Goal: Information Seeking & Learning: Learn about a topic

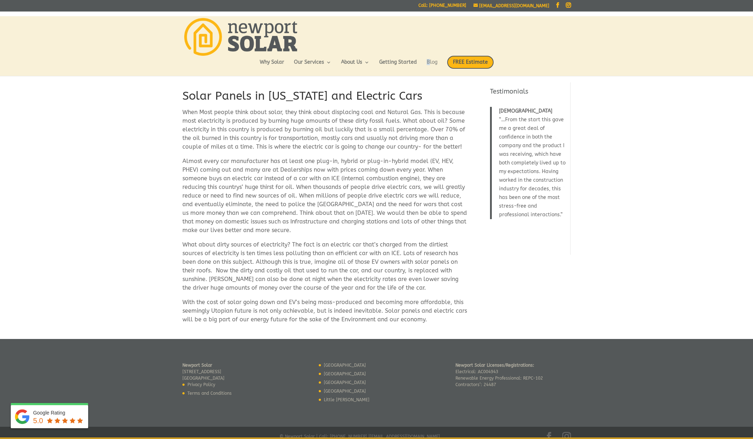
click at [432, 59] on ul "Why Solar Our Services Residential Solar Batteries EV Chargers Commercial Solar…" at bounding box center [377, 66] width 234 height 20
click at [432, 60] on link "Blog" at bounding box center [432, 66] width 11 height 12
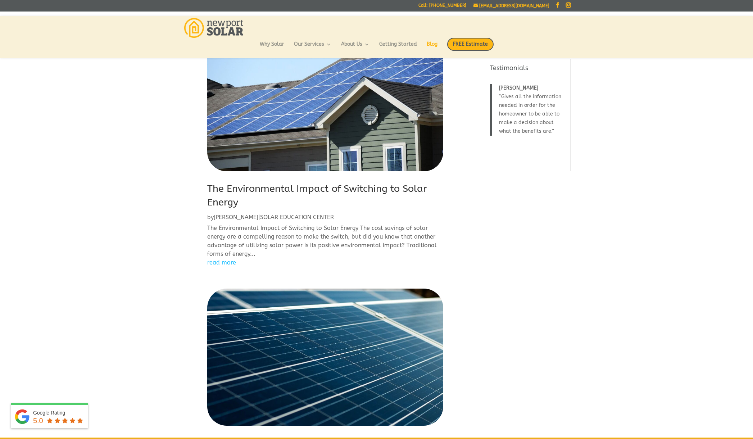
scroll to position [37, 0]
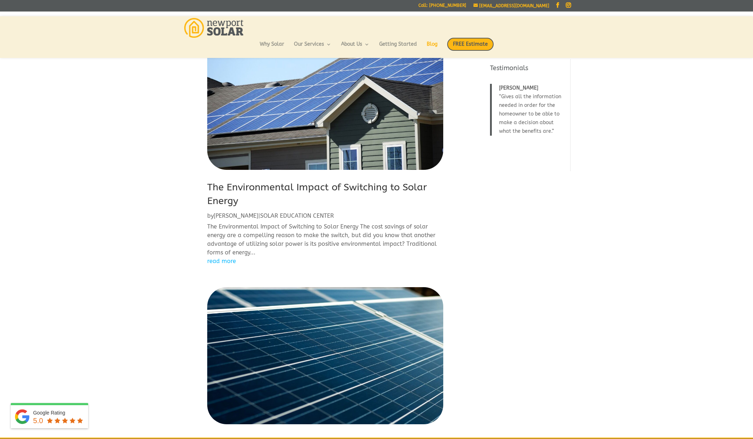
click at [327, 190] on link "The Environmental Impact of Switching to Solar Energy" at bounding box center [317, 193] width 220 height 25
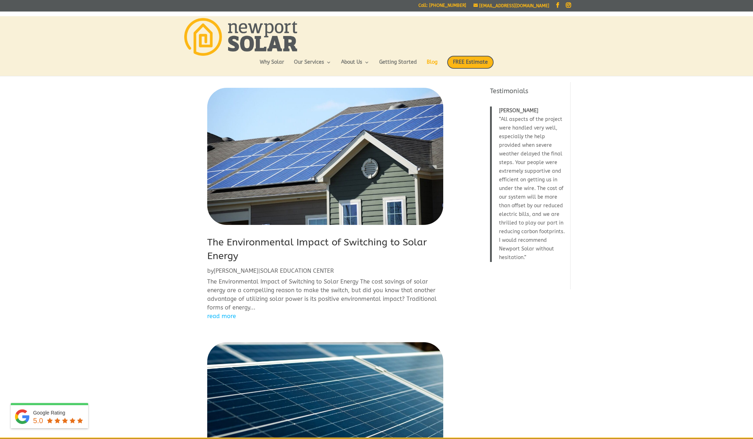
scroll to position [0, 0]
click at [268, 242] on link "The Environmental Impact of Switching to Solar Energy" at bounding box center [317, 248] width 220 height 25
drag, startPoint x: 260, startPoint y: 269, endPoint x: 276, endPoint y: 269, distance: 15.8
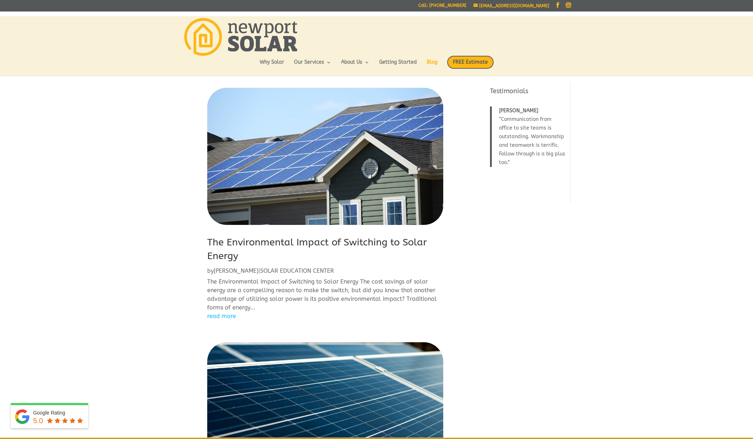
click at [265, 242] on link "The Environmental Impact of Switching to Solar Energy" at bounding box center [317, 248] width 220 height 25
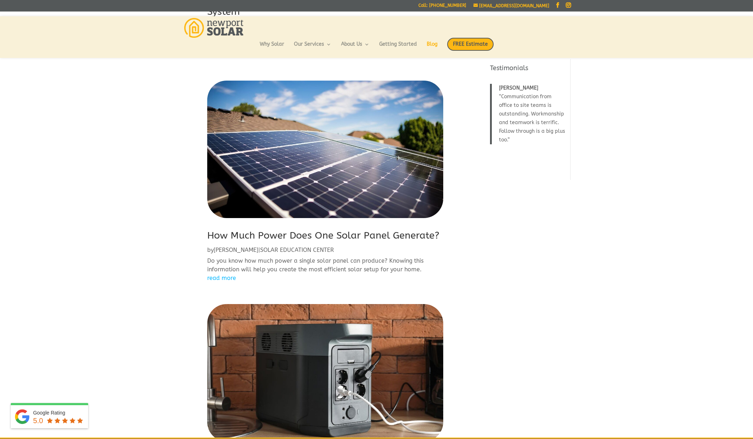
scroll to position [493, 0]
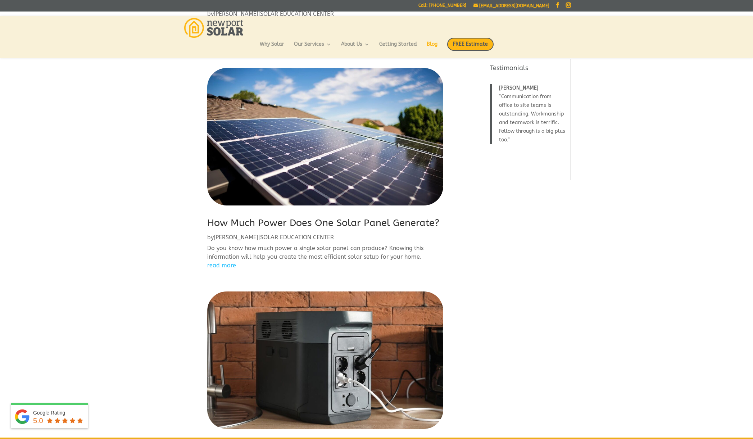
click at [269, 221] on link "How Much Power Does One Solar Panel Generate?" at bounding box center [323, 223] width 232 height 12
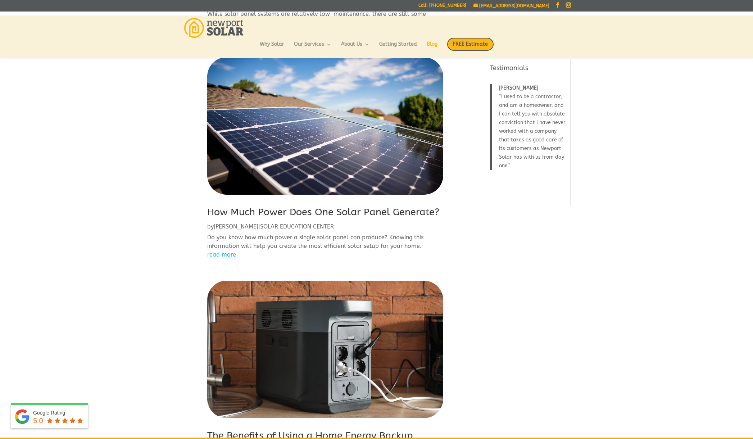
scroll to position [507, 0]
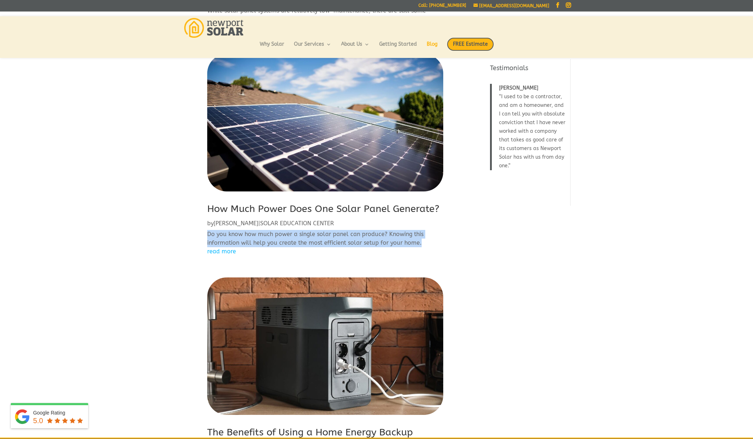
drag, startPoint x: 208, startPoint y: 231, endPoint x: 424, endPoint y: 239, distance: 215.9
click at [424, 239] on p "Do you know how much power a single solar panel can produce? Knowing this infor…" at bounding box center [325, 238] width 236 height 17
copy p "Do you know how much power a single solar panel can produce? Knowing this infor…"
click at [254, 206] on link "How Much Power Does One Solar Panel Generate?" at bounding box center [323, 209] width 232 height 12
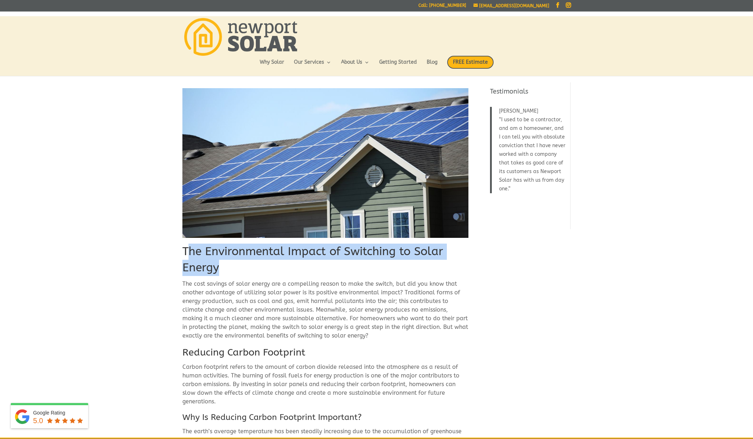
drag, startPoint x: 186, startPoint y: 248, endPoint x: 232, endPoint y: 267, distance: 49.7
click at [232, 267] on h1 "The Environmental Impact of Switching to Solar Energy" at bounding box center [325, 261] width 286 height 36
drag, startPoint x: 184, startPoint y: 250, endPoint x: 228, endPoint y: 264, distance: 46.3
click at [228, 264] on h1 "The Environmental Impact of Switching to Solar Energy" at bounding box center [325, 261] width 286 height 36
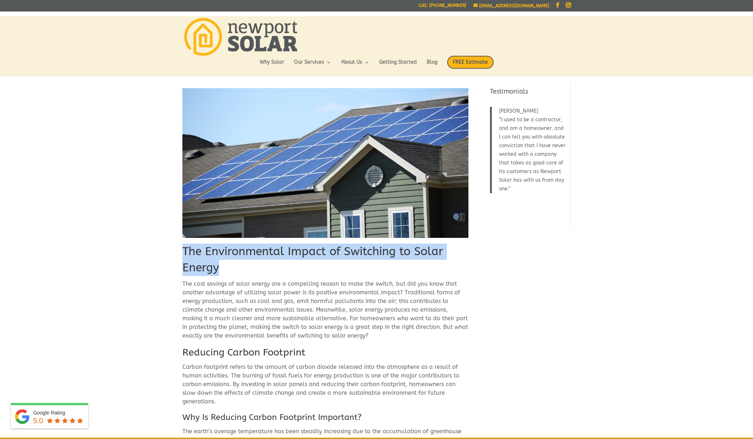
copy h1 "The Environmental Impact of Switching to Solar Energy"
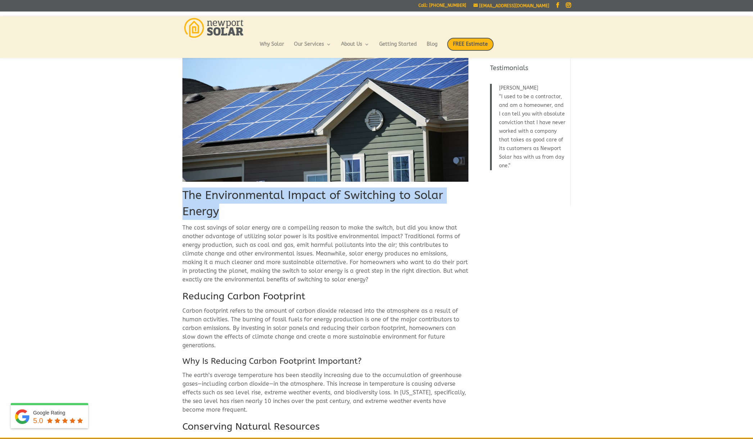
scroll to position [41, 0]
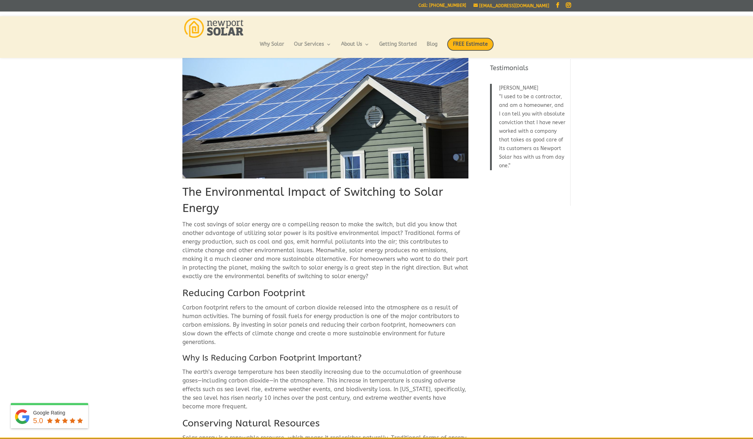
click at [201, 243] on p "The cost savings of solar energy are a compelling reason to make the switch, bu…" at bounding box center [325, 253] width 286 height 66
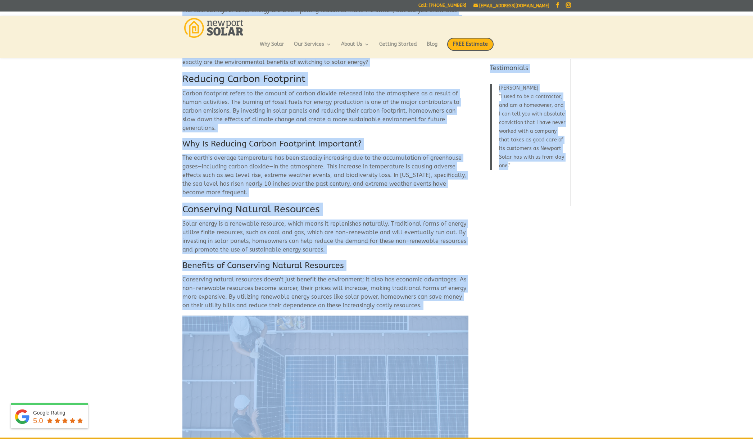
scroll to position [315, 0]
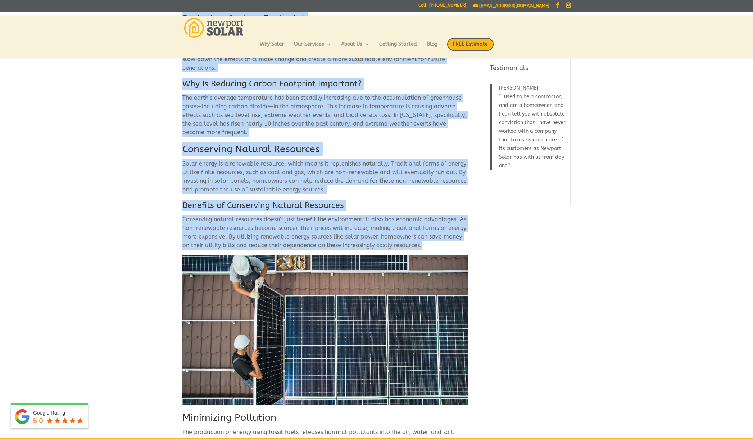
drag, startPoint x: 183, startPoint y: 225, endPoint x: 414, endPoint y: 247, distance: 231.9
copy div "The cost savings of solar energy are a compelling reason to make the switch, bu…"
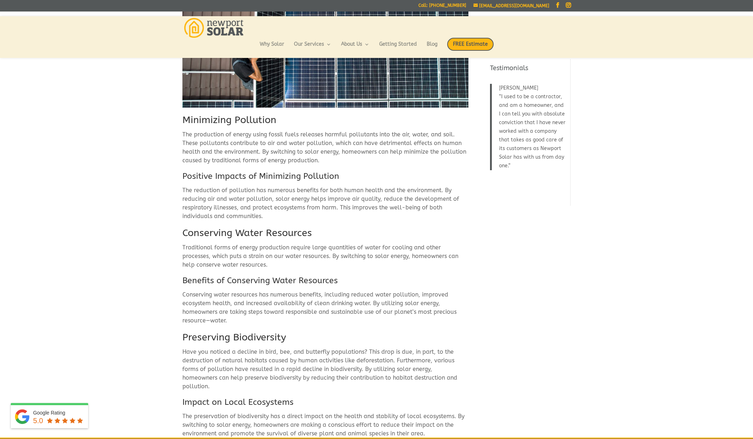
scroll to position [615, 0]
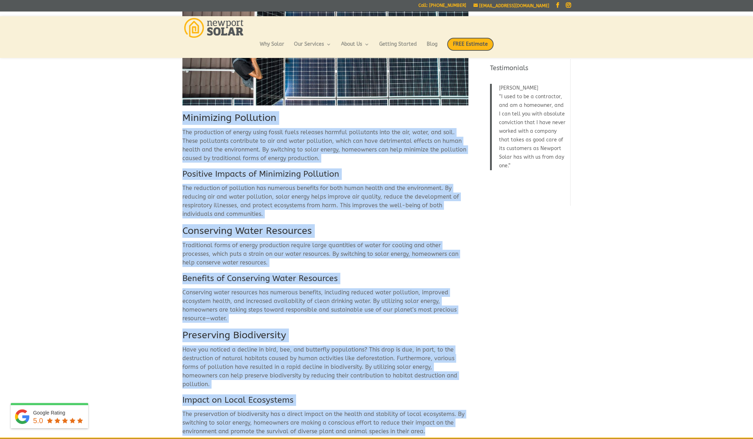
drag, startPoint x: 183, startPoint y: 117, endPoint x: 310, endPoint y: 425, distance: 333.2
click at [310, 425] on div "The Environmental Impact of Switching to Solar Energy The cost savings of solar…" at bounding box center [325, 164] width 286 height 1418
copy div "Minimizing Pollution The production of energy using fossil fuels releases harmf…"
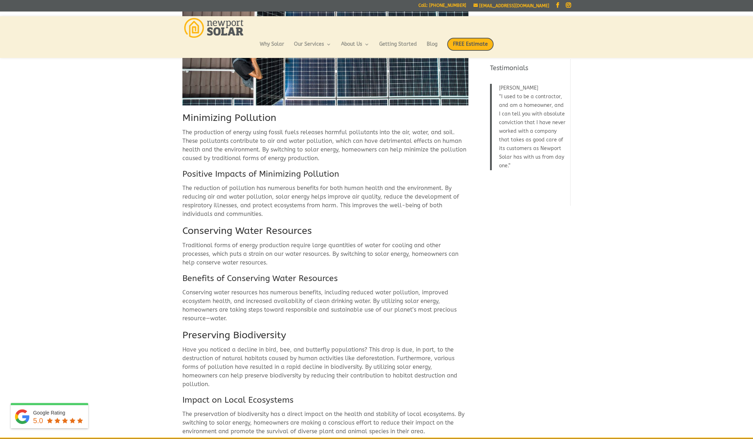
click at [280, 116] on h2 "Minimizing Pollution" at bounding box center [325, 119] width 286 height 17
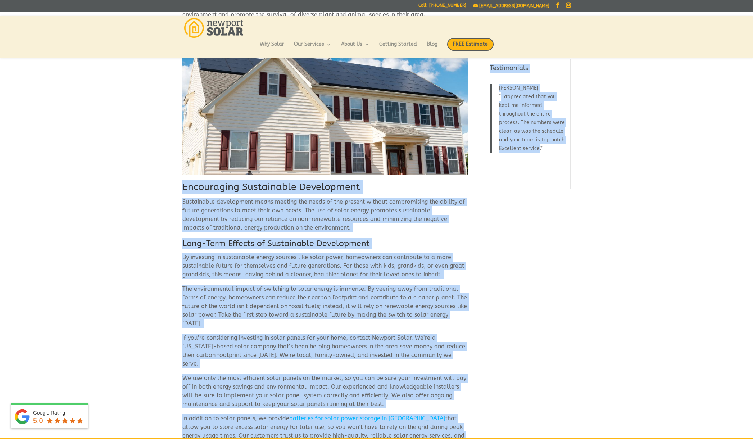
scroll to position [1036, 0]
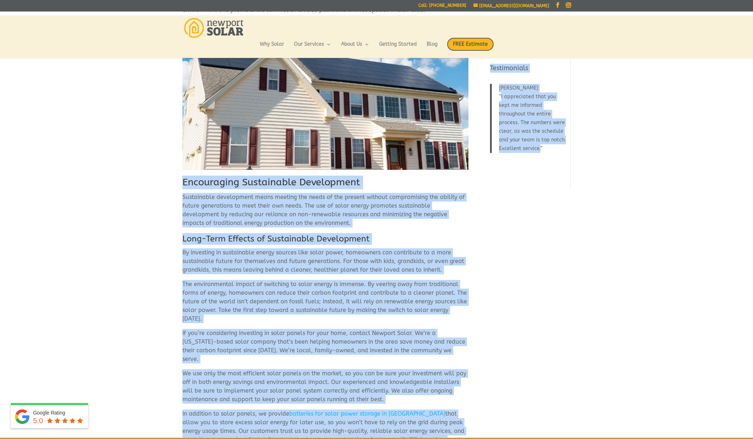
drag, startPoint x: 183, startPoint y: 177, endPoint x: 298, endPoint y: 461, distance: 305.9
copy div "Encouraging Sustainable Development Sustainable development means meeting the n…"
click at [396, 175] on h2 "Encouraging Sustainable Development" at bounding box center [325, 183] width 286 height 17
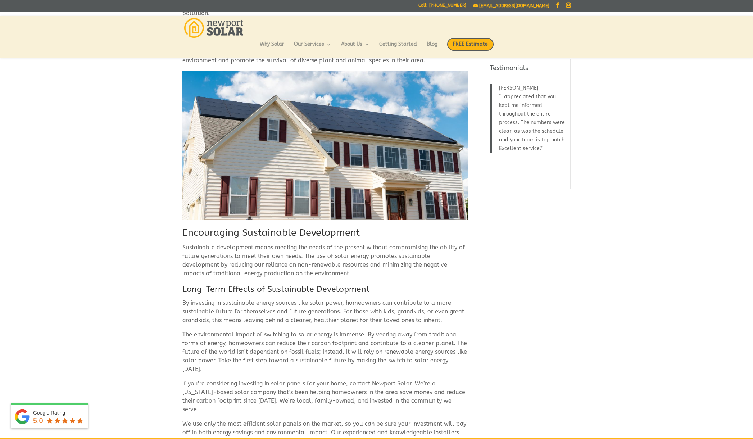
scroll to position [985, 0]
click at [208, 259] on p "Sustainable development means meeting the needs of the present without compromi…" at bounding box center [325, 264] width 286 height 40
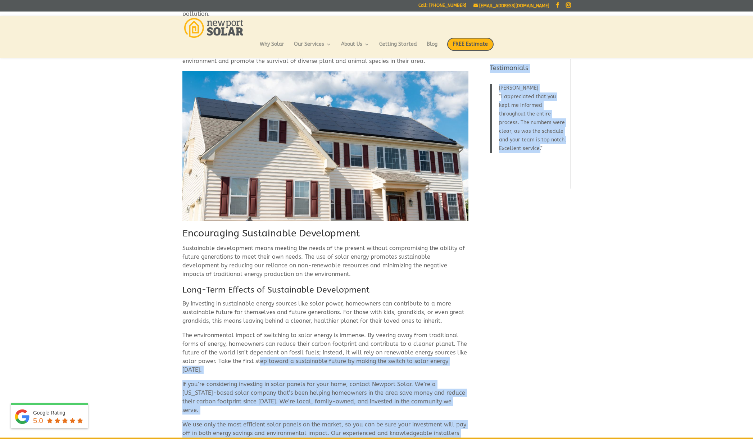
drag, startPoint x: 181, startPoint y: 223, endPoint x: 258, endPoint y: 342, distance: 142.0
click at [258, 342] on p "The environmental impact of switching to solar energy is immense. By veering aw…" at bounding box center [325, 355] width 286 height 49
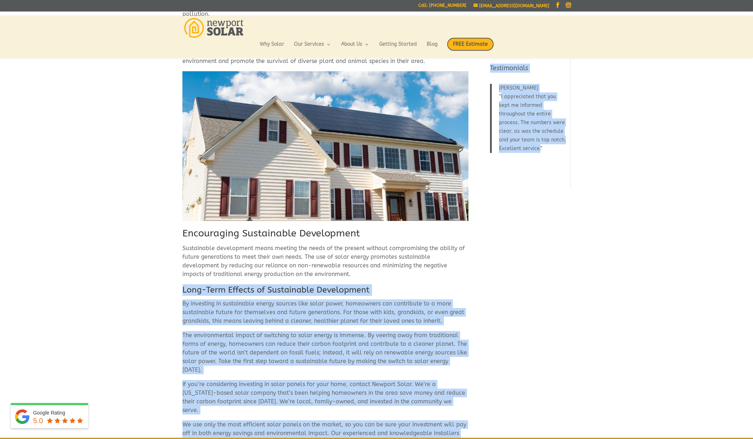
drag, startPoint x: 181, startPoint y: 220, endPoint x: 326, endPoint y: 270, distance: 153.0
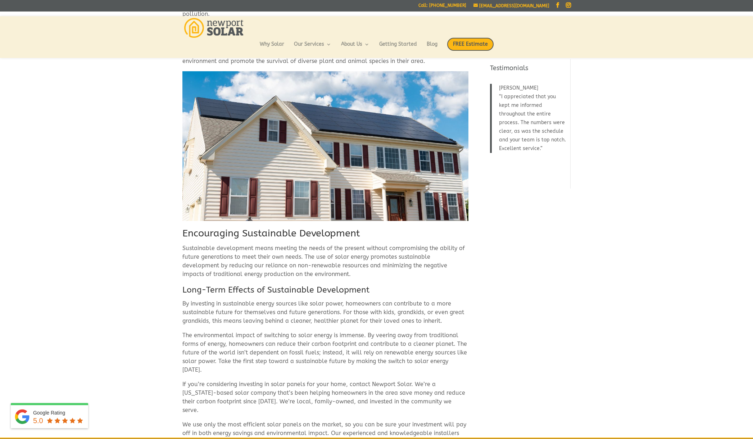
click at [285, 266] on p "Sustainable development means meeting the needs of the present without compromi…" at bounding box center [325, 264] width 286 height 40
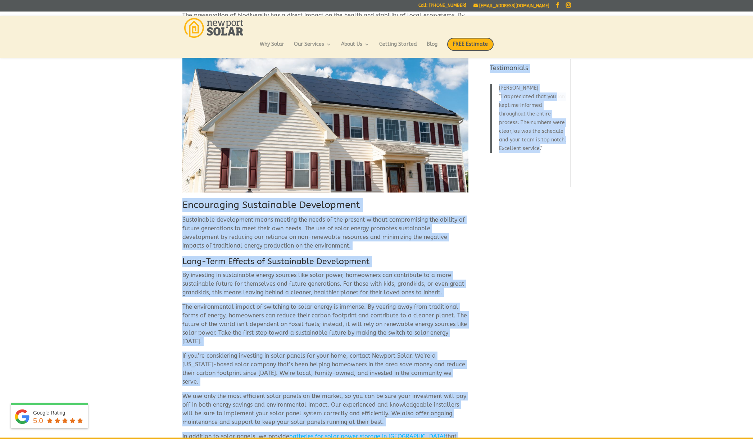
scroll to position [1036, 0]
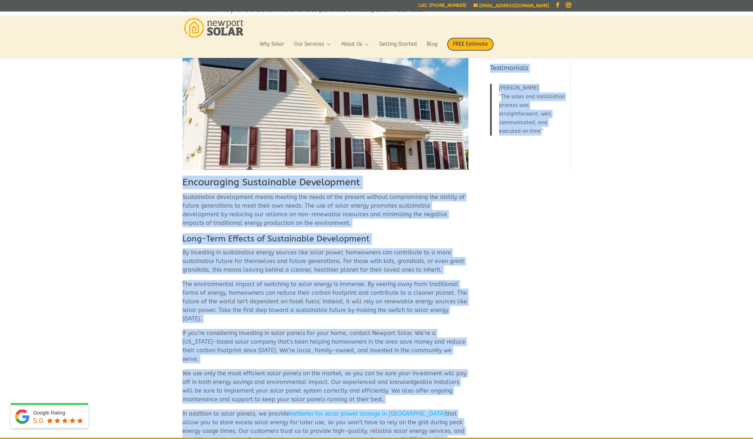
drag, startPoint x: 183, startPoint y: 220, endPoint x: 305, endPoint y: 449, distance: 259.7
copy div "Encouraging Sustainable Development Sustainable development means meeting the n…"
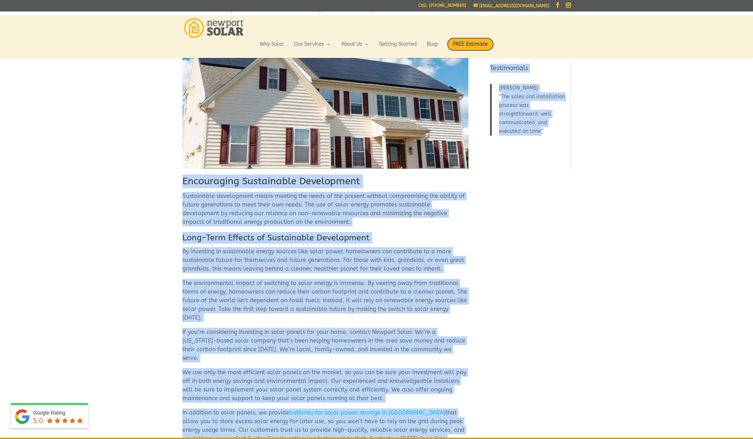
scroll to position [993, 0]
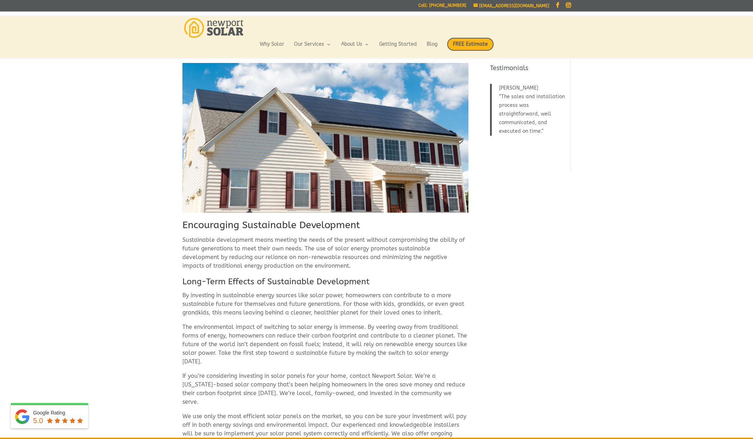
click at [242, 278] on h3 "Long-Term Effects of Sustainable Development" at bounding box center [325, 283] width 286 height 15
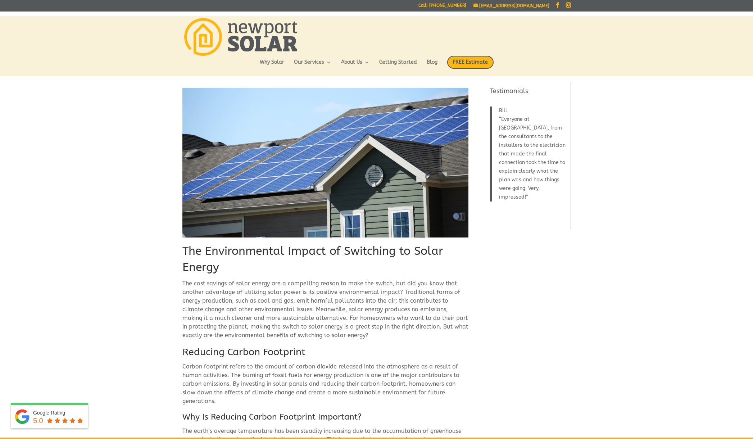
scroll to position [0, 0]
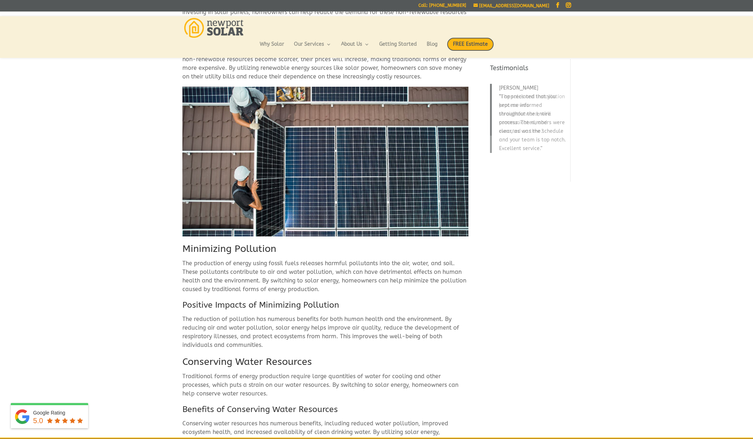
scroll to position [497, 0]
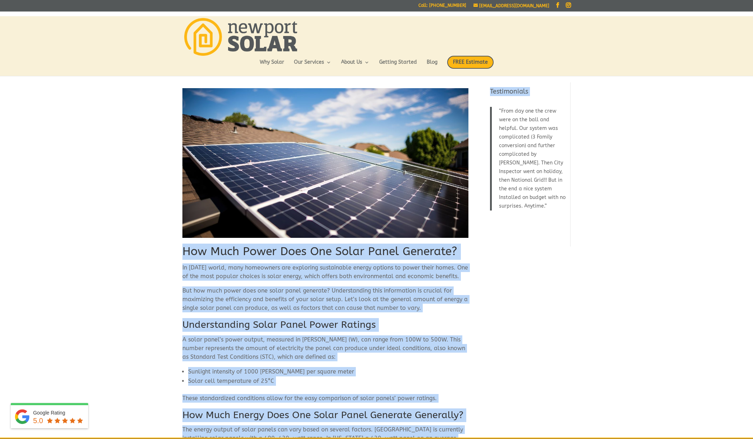
drag, startPoint x: 182, startPoint y: 250, endPoint x: 474, endPoint y: 251, distance: 291.3
copy div "How Much Power Does One Solar Panel Generate? In today’s world, many homeowners…"
click at [194, 228] on img at bounding box center [325, 163] width 286 height 150
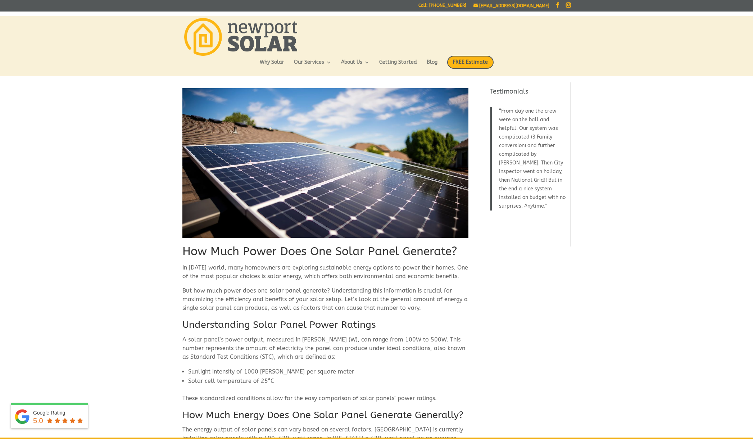
click at [199, 242] on p at bounding box center [325, 165] width 286 height 155
click at [196, 248] on h1 "How Much Power Does One Solar Panel Generate?" at bounding box center [325, 253] width 286 height 20
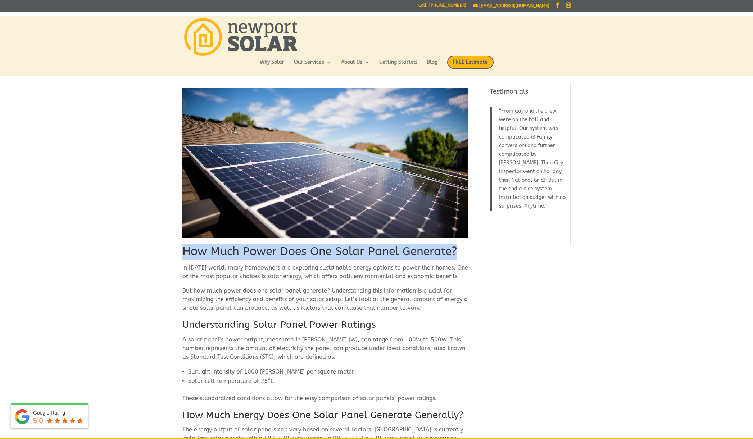
drag, startPoint x: 182, startPoint y: 249, endPoint x: 466, endPoint y: 253, distance: 283.4
click at [466, 253] on h1 "How Much Power Does One Solar Panel Generate?" at bounding box center [325, 253] width 286 height 20
copy h1 "How Much Power Does One Solar Panel Generate?"
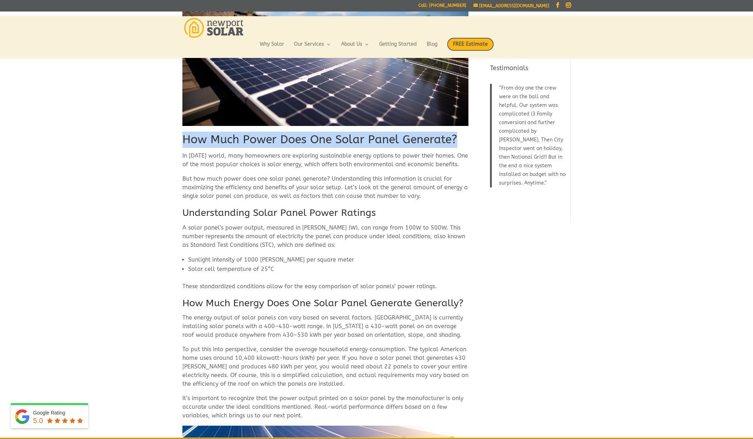
scroll to position [95, 0]
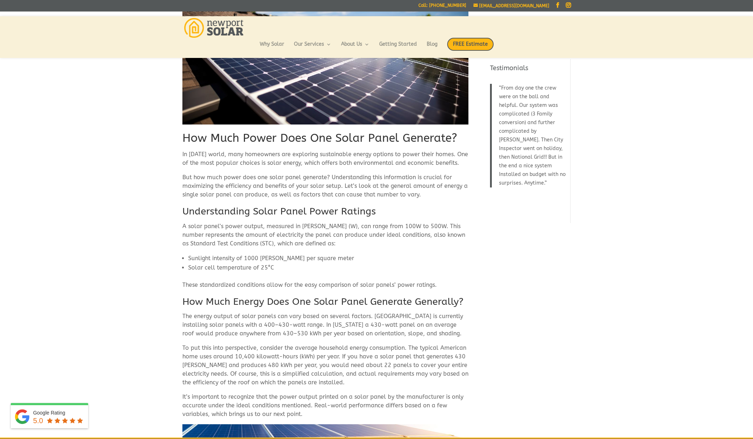
click at [271, 228] on p "A solar panel’s power output, measured in [PERSON_NAME] (W), can range from 100…" at bounding box center [325, 238] width 286 height 32
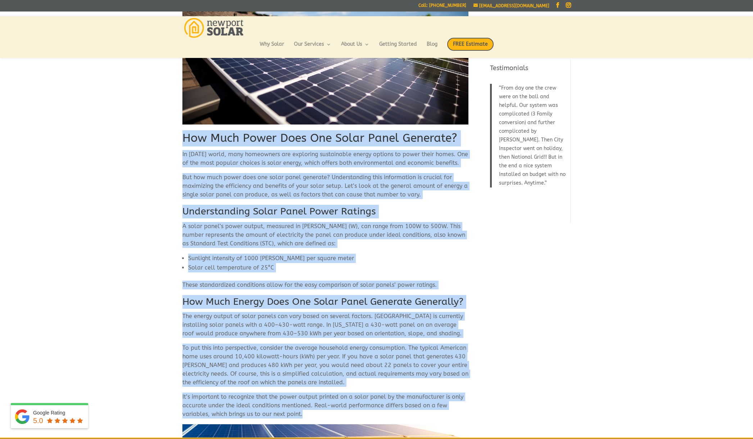
drag, startPoint x: 184, startPoint y: 136, endPoint x: 381, endPoint y: 414, distance: 341.0
copy div "How Much Power Does One Solar Panel Generate? In today’s world, many homeowners…"
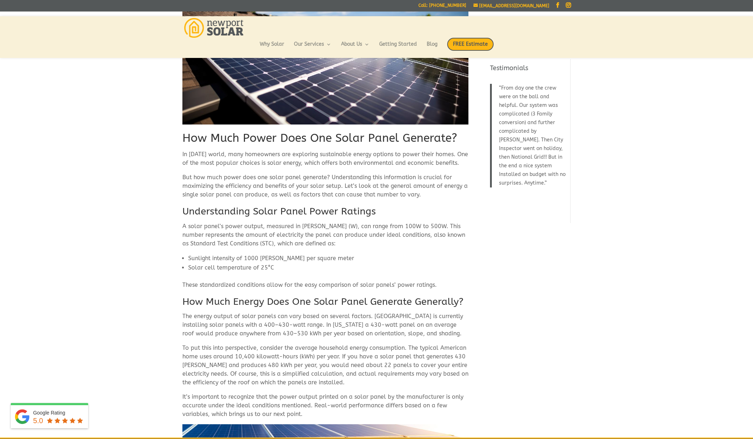
click at [245, 144] on h1 "How Much Power Does One Solar Panel Generate?" at bounding box center [325, 140] width 286 height 20
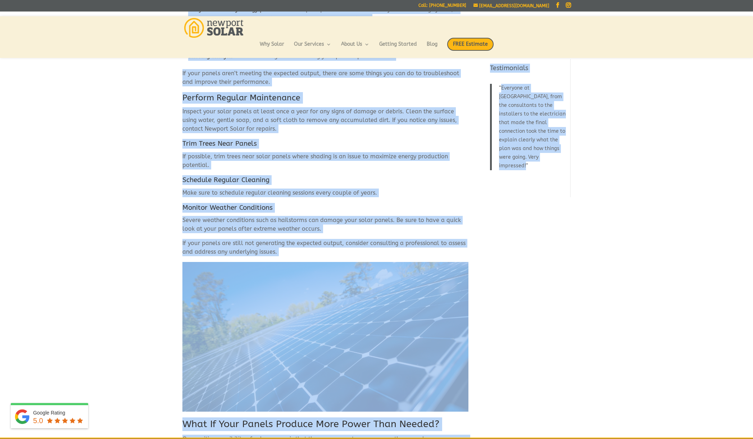
scroll to position [1056, 0]
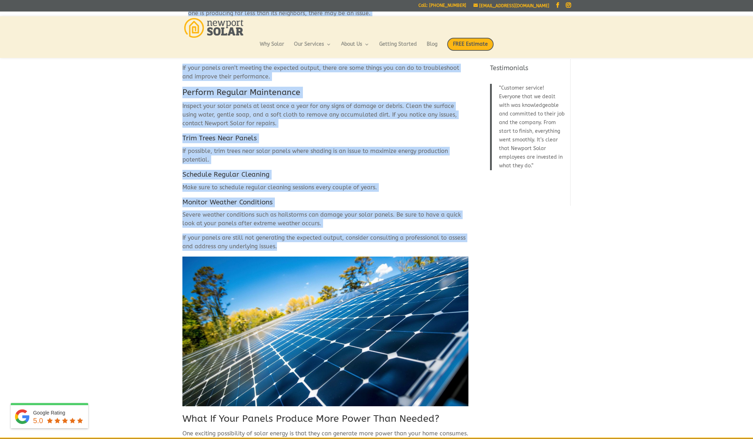
drag, startPoint x: 184, startPoint y: 147, endPoint x: 281, endPoint y: 250, distance: 141.2
copy div "Factors That Can Influence Production Several factors can influence the actual …"
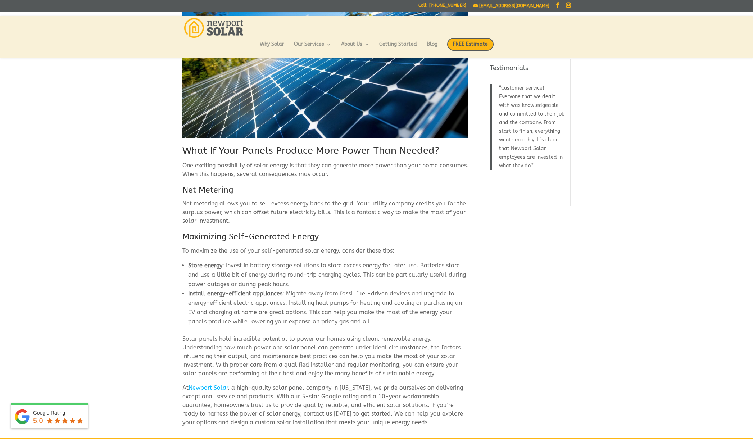
scroll to position [1324, 0]
drag, startPoint x: 184, startPoint y: 149, endPoint x: 428, endPoint y: 422, distance: 366.0
copy div "What If Your Panels Produce More Power Than Needed? One exciting possibility of…"
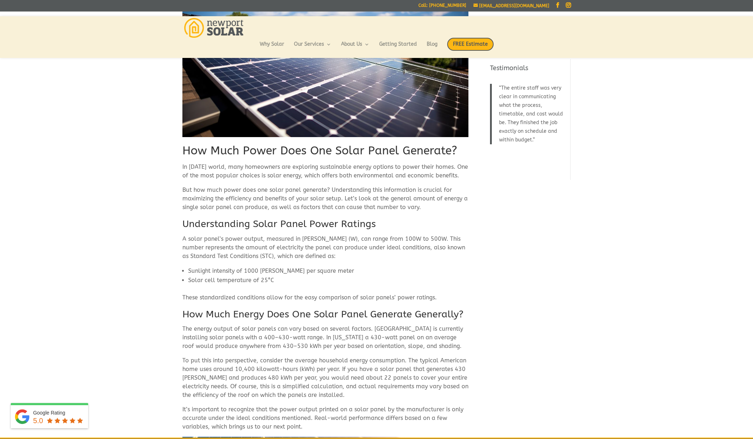
scroll to position [87, 0]
